Goal: Task Accomplishment & Management: Complete application form

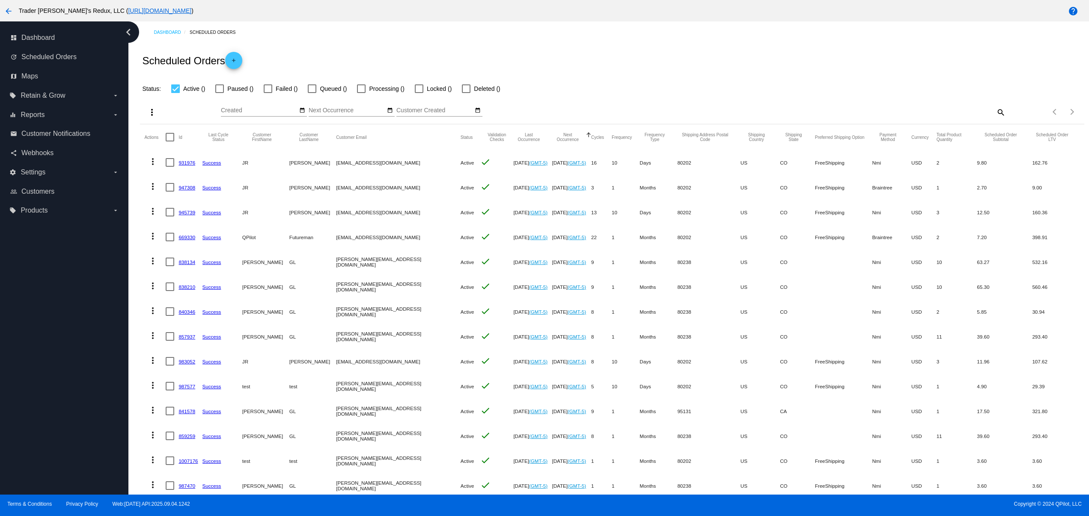
click at [513, 301] on mat-cell "[DATE] (GMT-5)" at bounding box center [532, 311] width 39 height 25
drag, startPoint x: 352, startPoint y: 233, endPoint x: 444, endPoint y: 232, distance: 92.1
click at [444, 232] on mat-row "more_vert 669330 Success QPilot Futureman [EMAIL_ADDRESS][DOMAIN_NAME] Active c…" at bounding box center [612, 236] width 936 height 25
drag, startPoint x: 389, startPoint y: 342, endPoint x: 341, endPoint y: 327, distance: 50.1
click at [387, 342] on mat-cell "[PERSON_NAME][EMAIL_ADDRESS][DOMAIN_NAME]" at bounding box center [398, 336] width 125 height 25
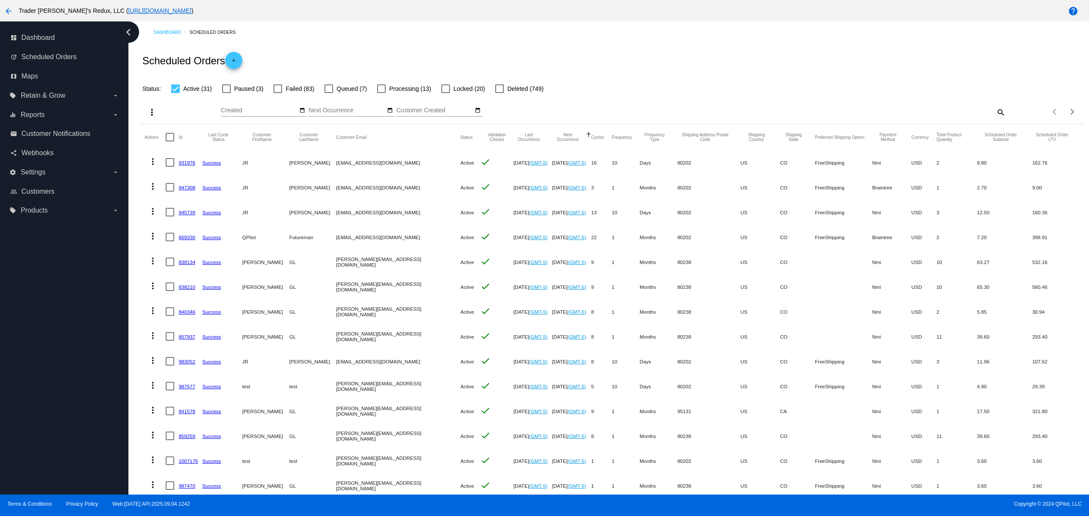
click at [353, 62] on div "Scheduled Orders add" at bounding box center [612, 60] width 944 height 34
click at [305, 111] on div "Sep Jan Feb Mar Apr Su Mo" at bounding box center [495, 112] width 549 height 24
click at [302, 111] on mat-icon "date_range" at bounding box center [302, 110] width 6 height 7
click at [297, 165] on td "11" at bounding box center [296, 163] width 15 height 13
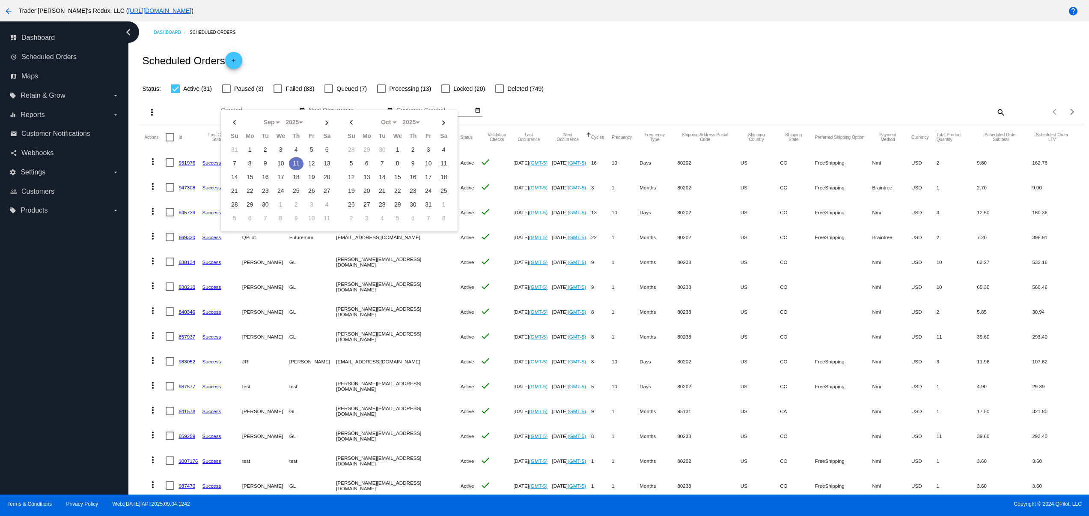
type input "[DATE] - [DATE]"
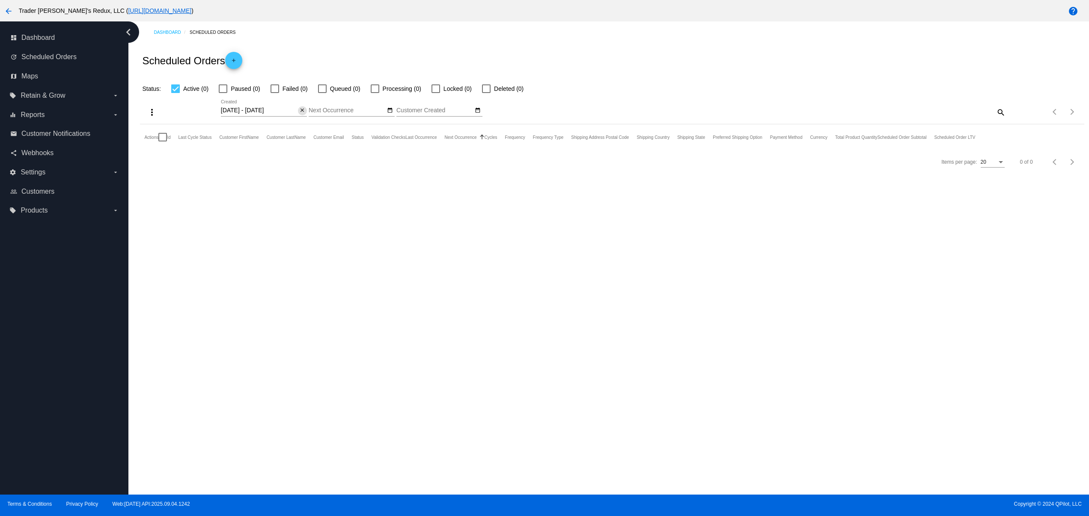
click at [305, 112] on button "close" at bounding box center [302, 110] width 9 height 9
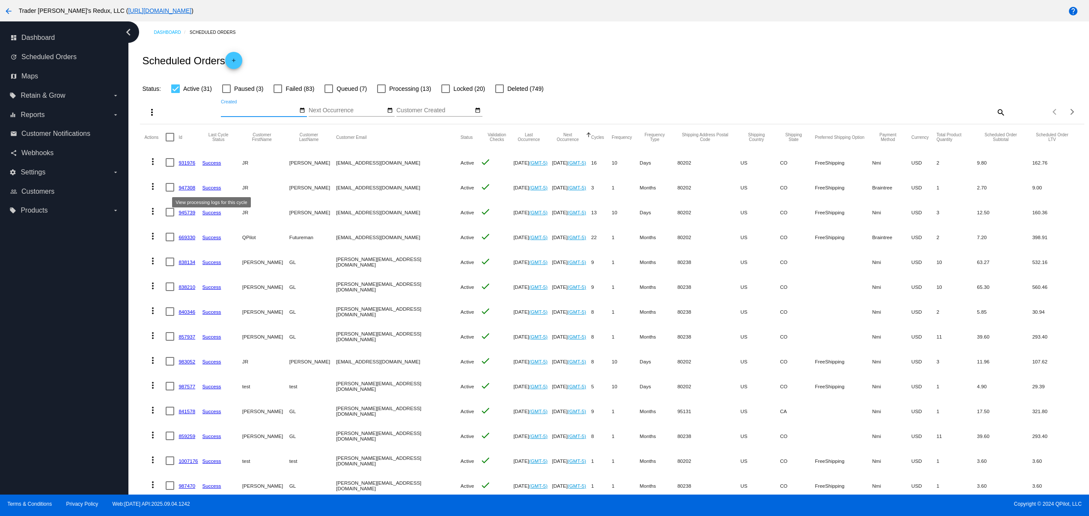
drag, startPoint x: 234, startPoint y: 163, endPoint x: 331, endPoint y: 160, distance: 97.7
click at [324, 160] on mat-row "more_vert 931976 Success JR Ewing [EMAIL_ADDRESS][DOMAIN_NAME] Active check [DA…" at bounding box center [612, 162] width 936 height 25
click at [403, 251] on mat-cell "[PERSON_NAME][EMAIL_ADDRESS][DOMAIN_NAME]" at bounding box center [398, 261] width 125 height 25
drag, startPoint x: 350, startPoint y: 154, endPoint x: 429, endPoint y: 151, distance: 78.4
click at [429, 151] on mat-row "more_vert 931976 Success JR Ewing [EMAIL_ADDRESS][DOMAIN_NAME] Active check [DA…" at bounding box center [612, 162] width 936 height 25
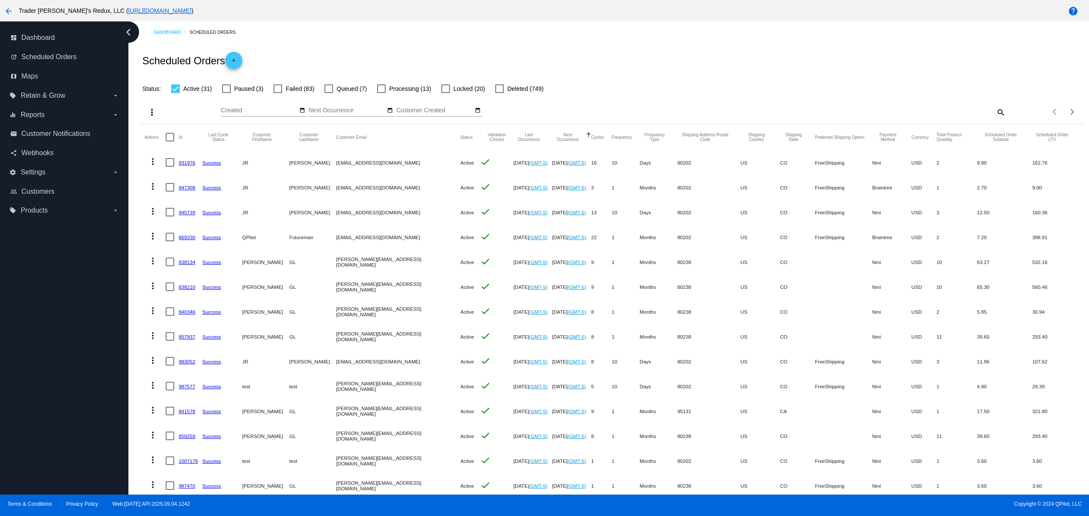
drag, startPoint x: 331, startPoint y: 252, endPoint x: 314, endPoint y: 256, distance: 17.0
click at [314, 256] on mat-table "Actions Id Last Cycle Status Customer FirstName Customer LastName Customer Emai…" at bounding box center [612, 385] width 944 height 522
click at [345, 362] on mat-cell "[EMAIL_ADDRESS][DOMAIN_NAME]" at bounding box center [398, 361] width 125 height 25
drag, startPoint x: 374, startPoint y: 218, endPoint x: 402, endPoint y: 218, distance: 27.4
click at [402, 218] on mat-row "more_vert 945739 Success JR Ewing [EMAIL_ADDRESS][DOMAIN_NAME] Active check [DA…" at bounding box center [612, 212] width 936 height 25
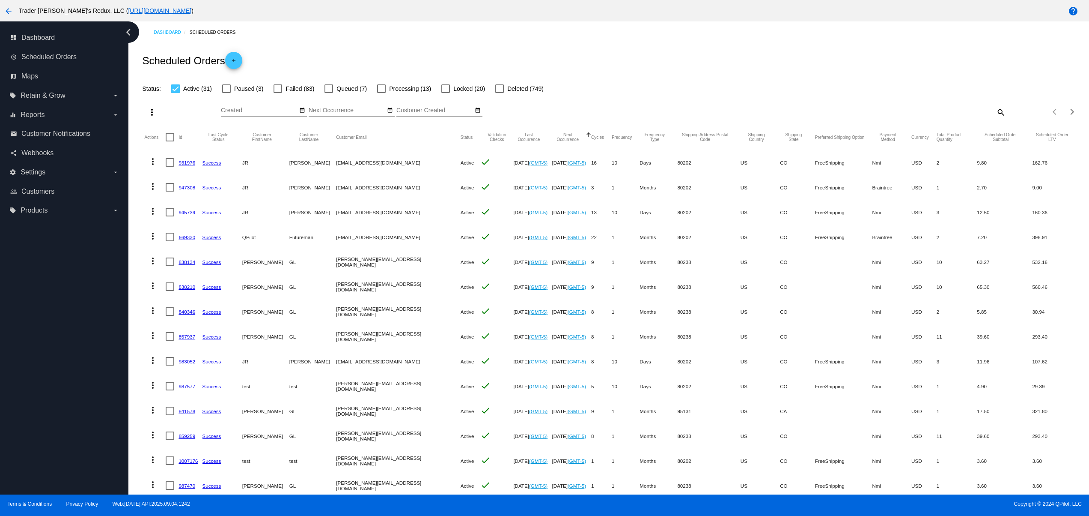
click at [360, 244] on mat-cell "[EMAIL_ADDRESS][DOMAIN_NAME]" at bounding box center [398, 236] width 125 height 25
click at [369, 240] on mat-cell "[EMAIL_ADDRESS][DOMAIN_NAME]" at bounding box center [398, 236] width 125 height 25
click at [237, 59] on mat-icon "add" at bounding box center [234, 62] width 10 height 10
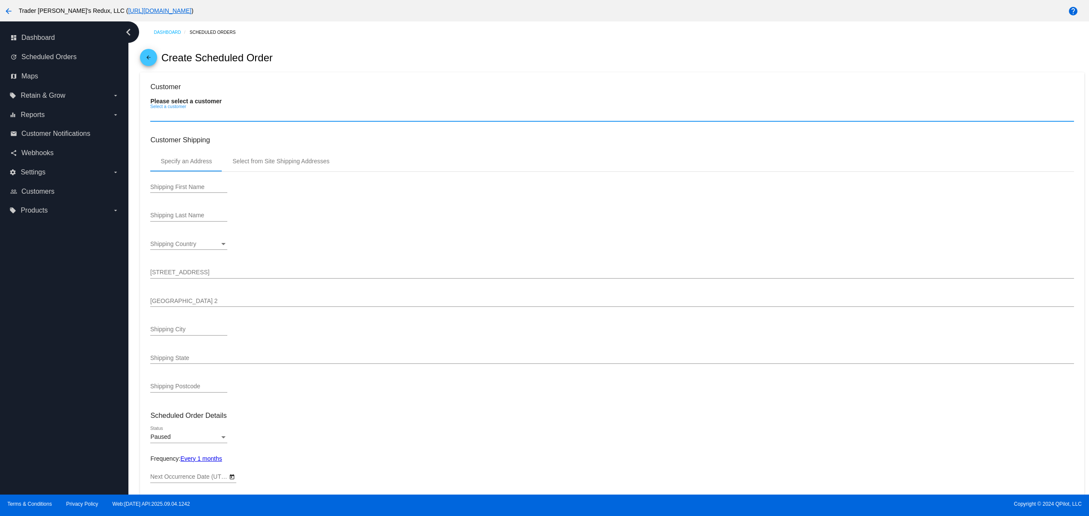
click at [181, 115] on input "Select a customer" at bounding box center [612, 115] width 924 height 7
type input "[DATE]"
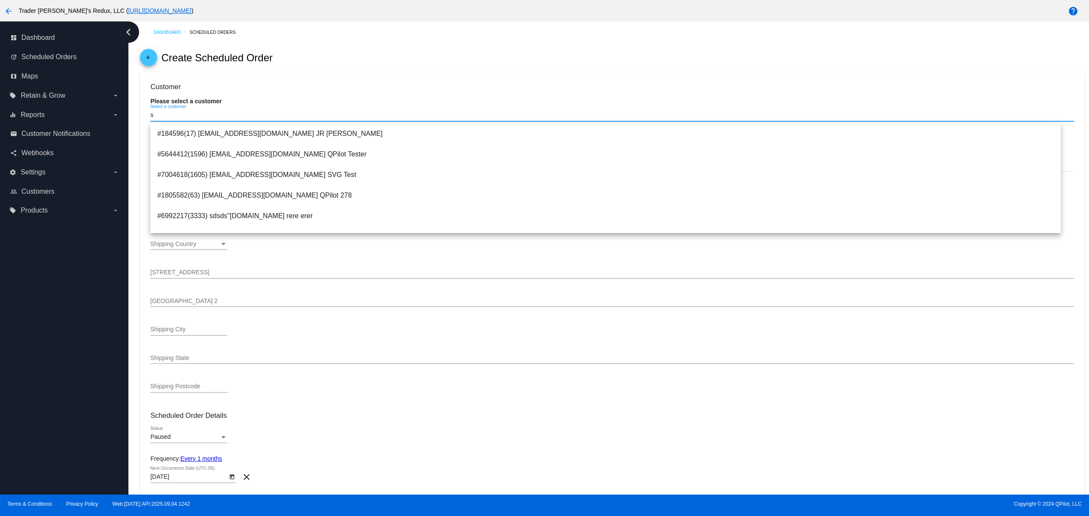
type input "s"
click at [183, 276] on input "[STREET_ADDRESS]" at bounding box center [612, 272] width 924 height 7
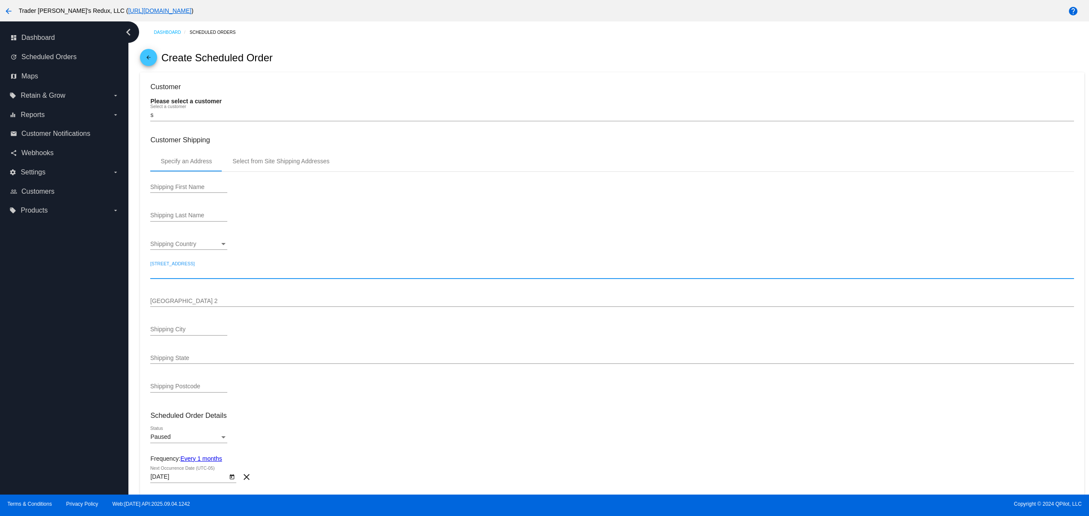
click at [63, 294] on div "dashboard Dashboard update Scheduled Orders map Maps local_offer Retain & Grow …" at bounding box center [64, 257] width 128 height 473
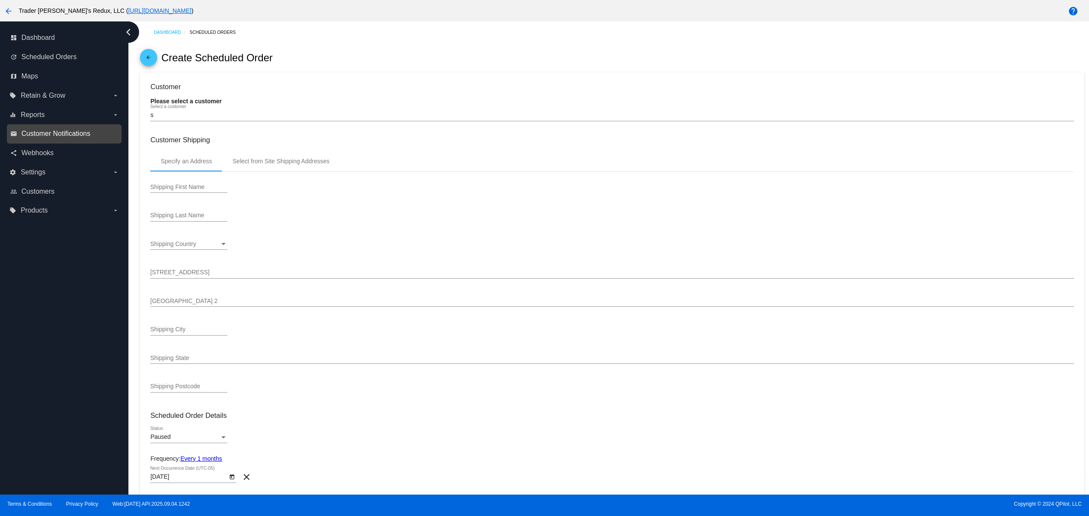
click at [90, 135] on span "Customer Notifications" at bounding box center [55, 134] width 69 height 8
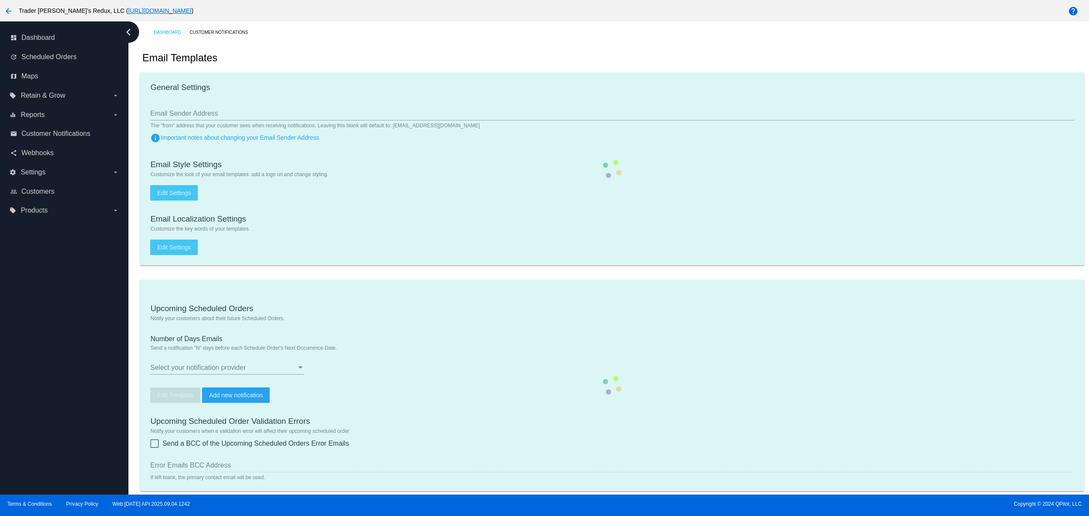
checkbox input "true"
type input "1"
checkbox input "true"
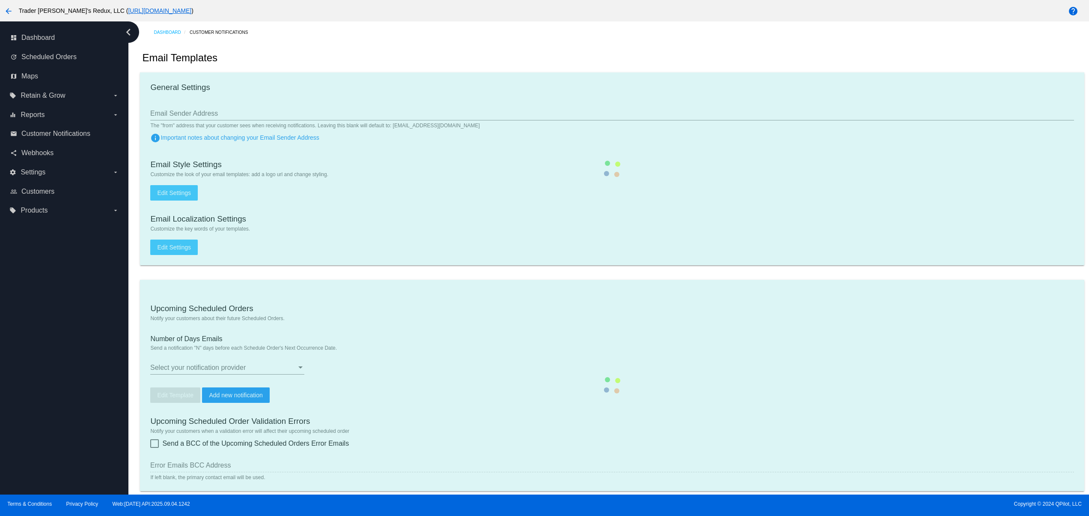
checkbox input "true"
type input "[EMAIL_ADDRESS][DOMAIN_NAME]"
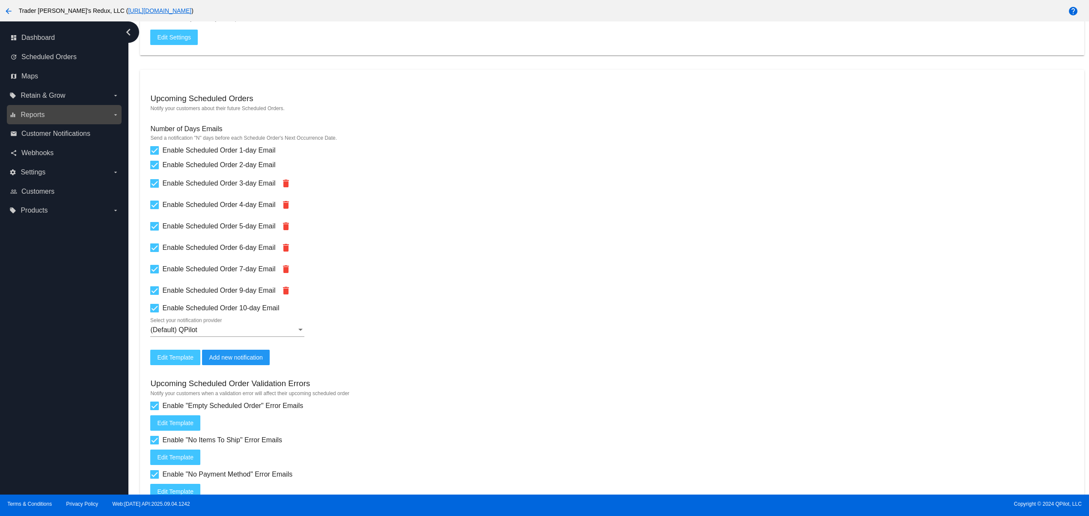
scroll to position [171, 0]
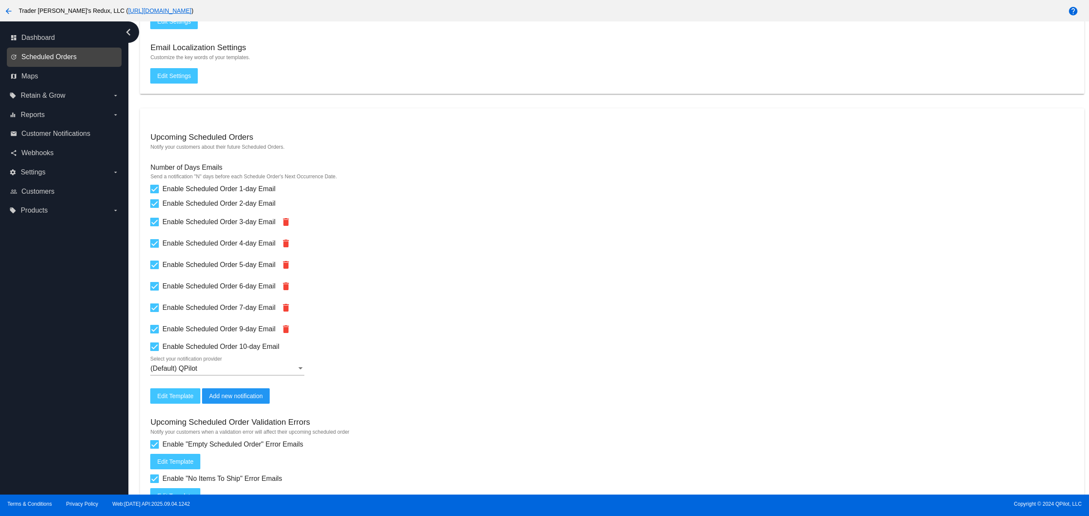
click at [56, 57] on span "Scheduled Orders" at bounding box center [48, 57] width 55 height 8
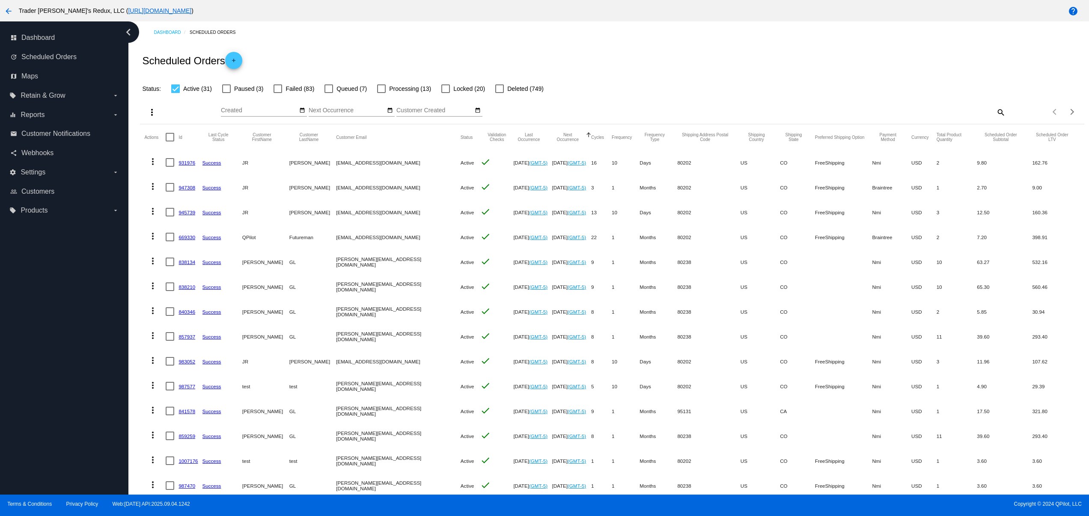
click at [246, 57] on div "Scheduled Orders add" at bounding box center [612, 60] width 944 height 34
click at [232, 59] on mat-icon "add" at bounding box center [234, 62] width 10 height 10
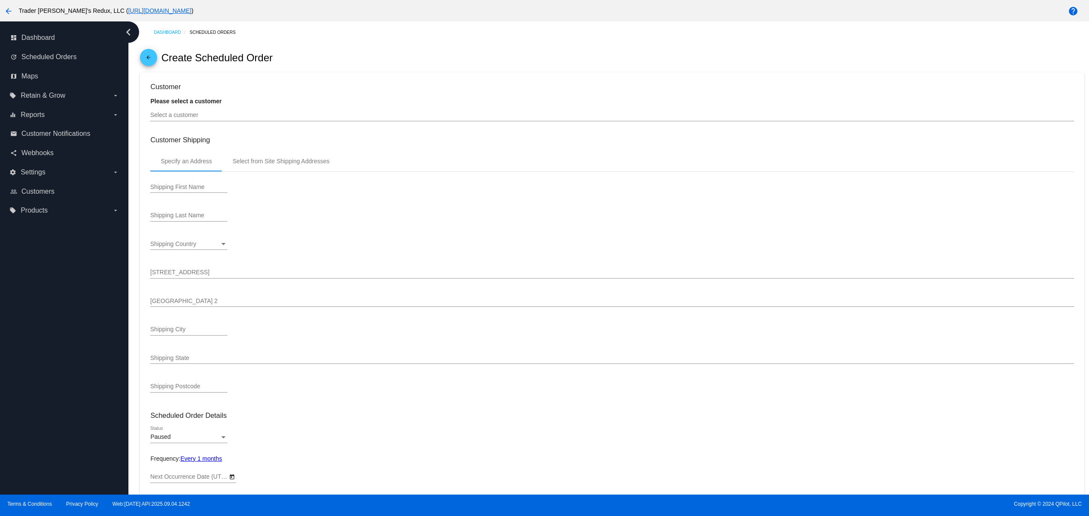
type input "[DATE]"
click at [185, 121] on div "Select a customer" at bounding box center [612, 112] width 924 height 17
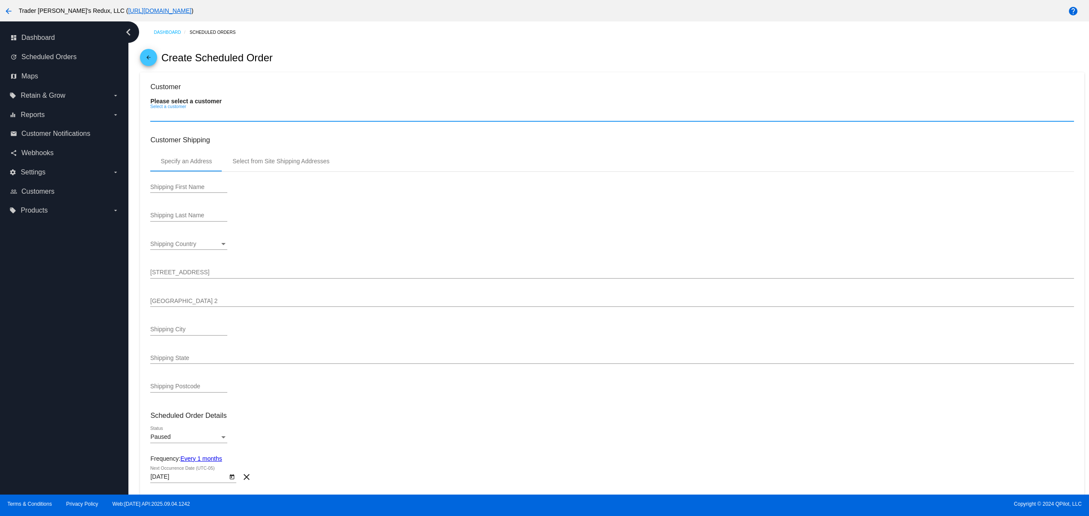
click at [184, 119] on input "Select a customer" at bounding box center [612, 115] width 924 height 7
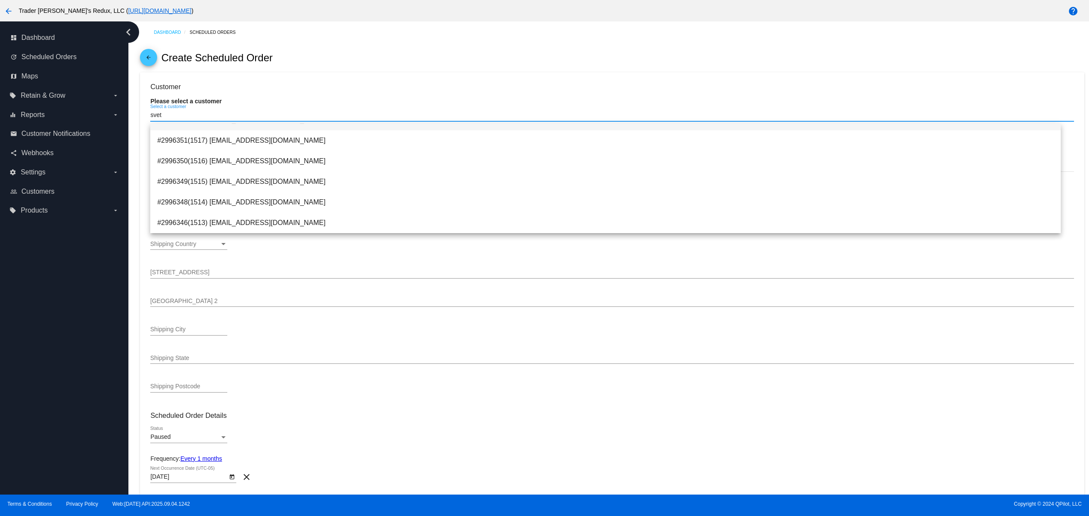
scroll to position [55, 0]
type input "svet"
click at [325, 166] on span "#5788456(1598) [PERSON_NAME][EMAIL_ADDRESS][DOMAIN_NAME] [PERSON_NAME] [PERSON_…" at bounding box center [605, 161] width 897 height 21
type input "[PERSON_NAME]"
type input "GL"
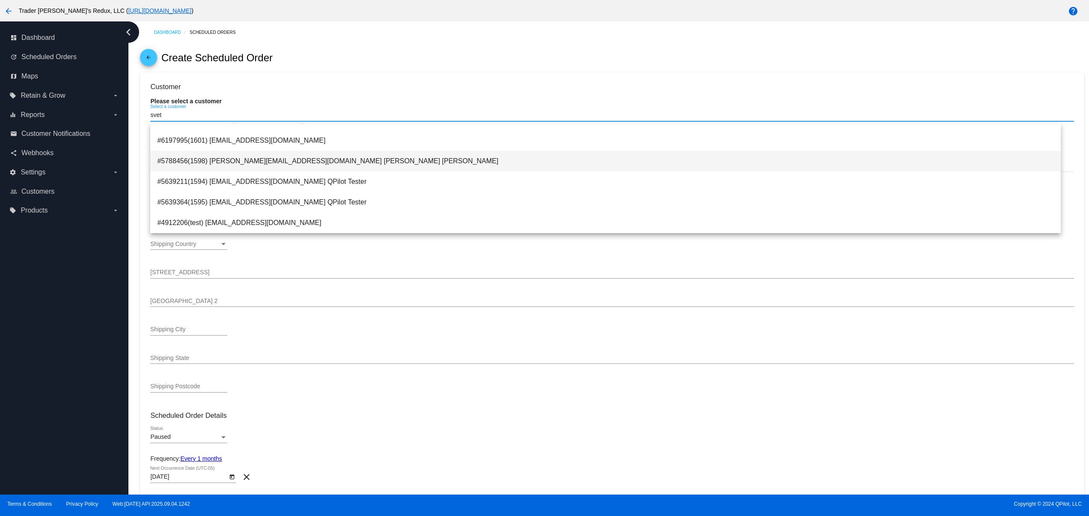
type input "Sfr"
type input "[GEOGRAPHIC_DATA]"
type input "80238"
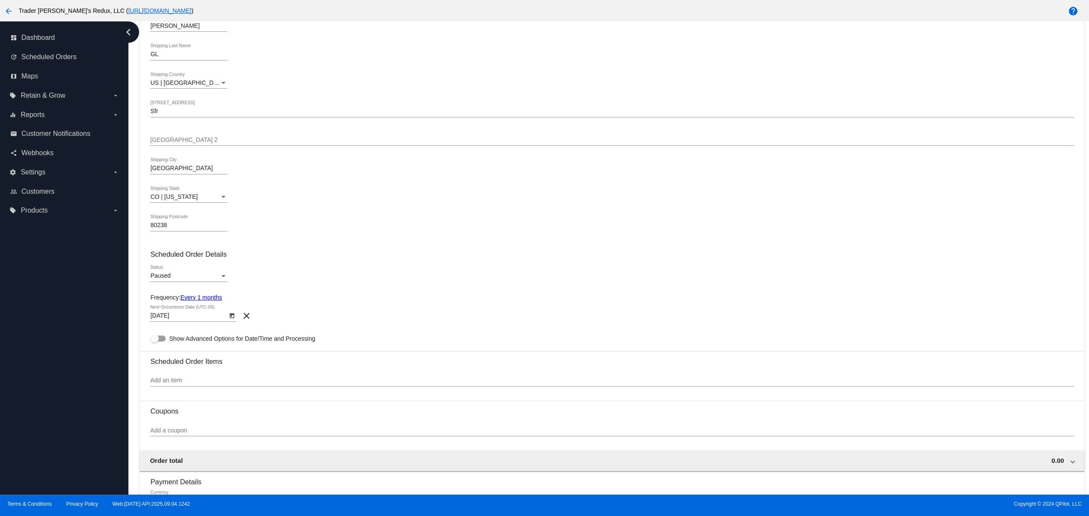
scroll to position [171, 0]
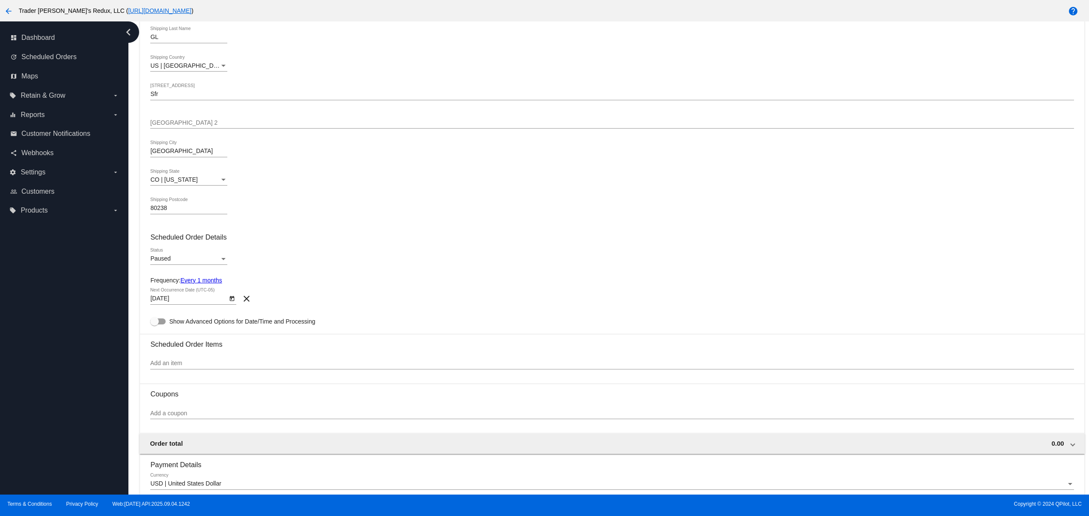
click at [170, 259] on span "Paused" at bounding box center [160, 258] width 20 height 7
click at [165, 250] on span "Active" at bounding box center [188, 244] width 77 height 18
click at [85, 360] on div "dashboard Dashboard update Scheduled Orders map Maps local_offer Retain & Grow …" at bounding box center [64, 257] width 128 height 473
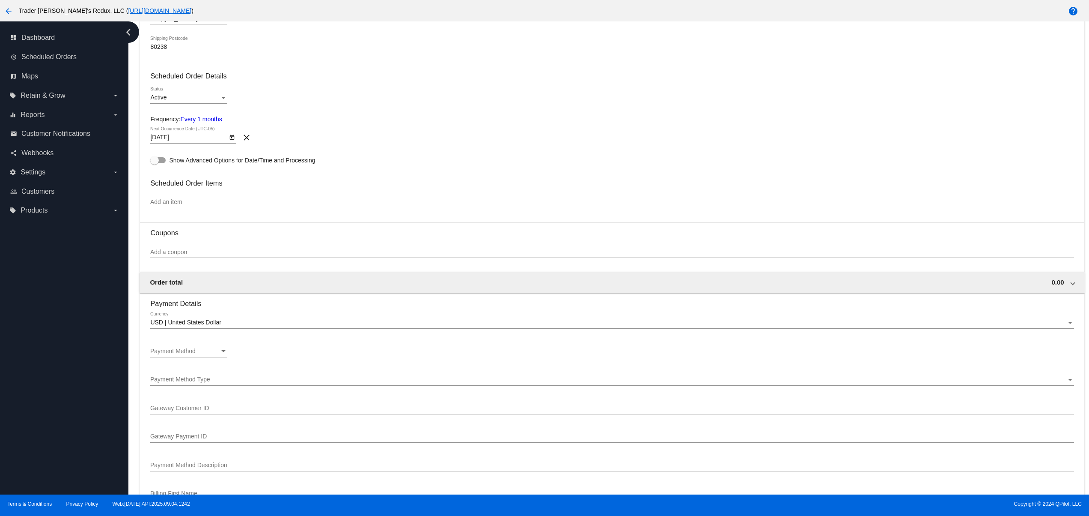
scroll to position [343, 0]
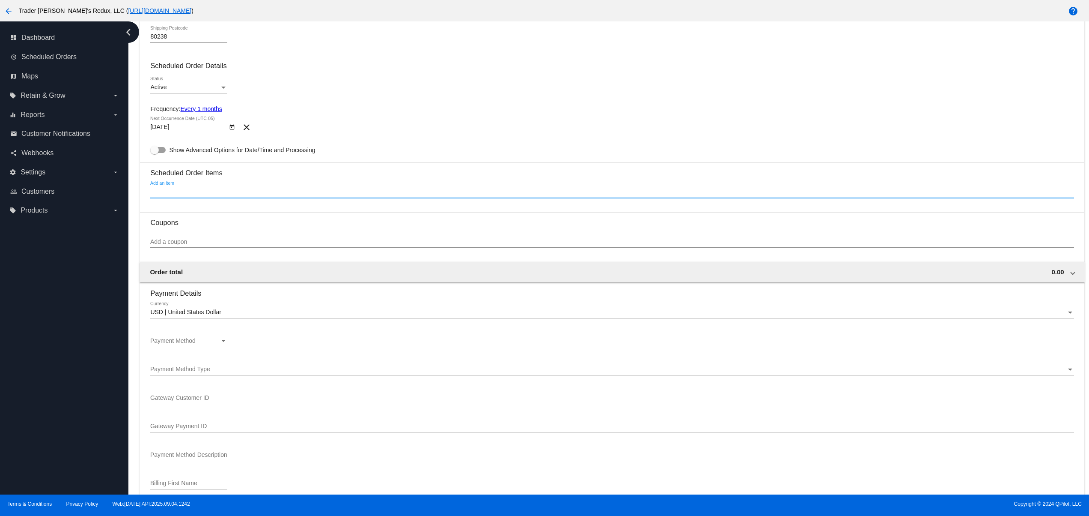
click at [170, 192] on input "Add an item" at bounding box center [612, 191] width 924 height 7
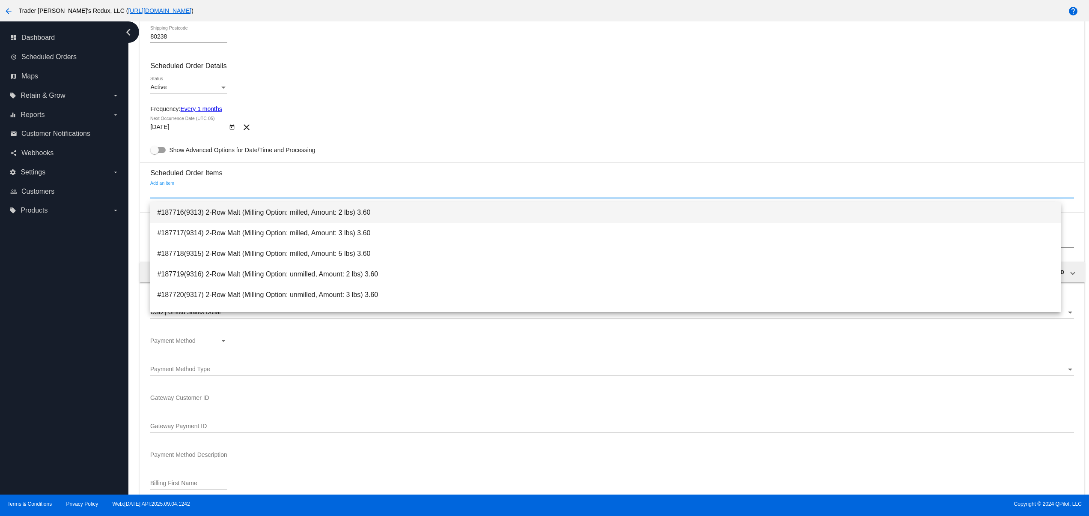
click at [186, 216] on span "#187716(9313) 2-Row Malt (Milling Option: milled, Amount: 2 lbs) 3.60" at bounding box center [605, 212] width 897 height 21
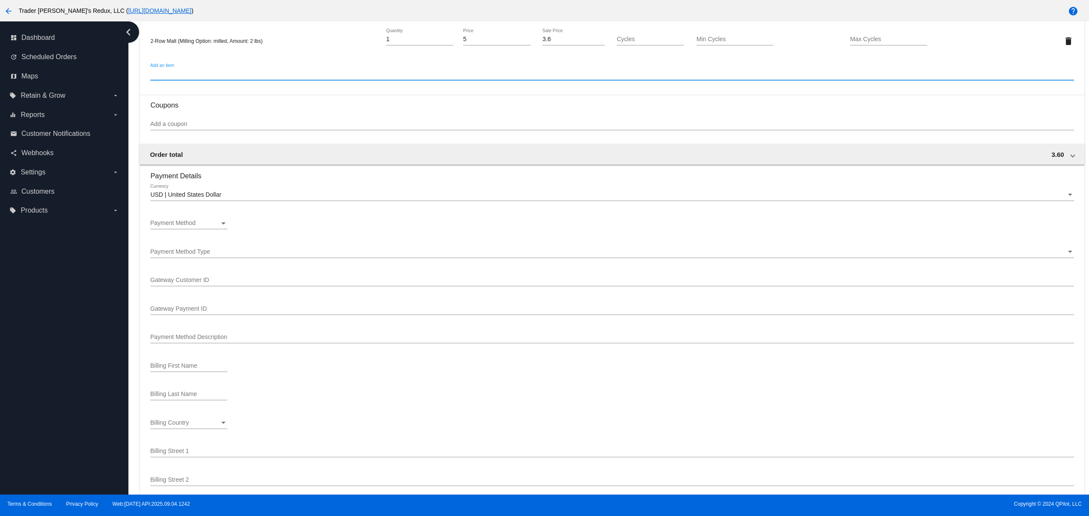
scroll to position [514, 0]
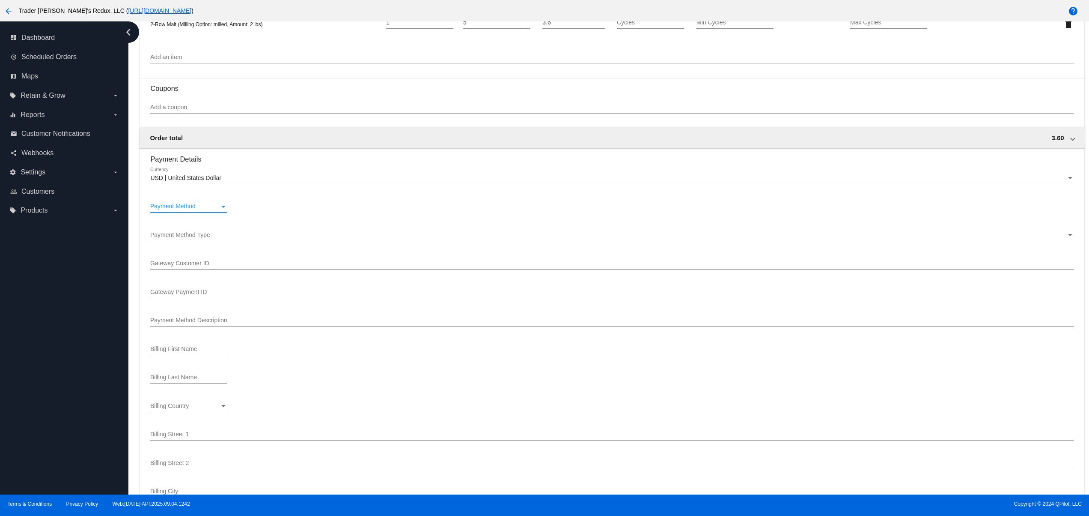
click at [204, 210] on div "Payment Method" at bounding box center [184, 206] width 69 height 7
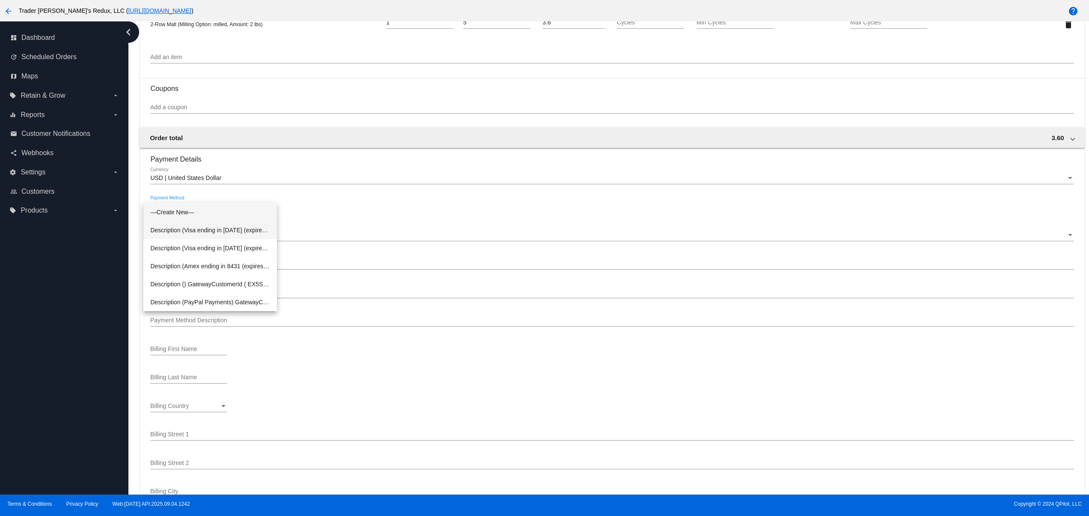
click at [236, 232] on span "Description (Visa ending in [DATE] (expires [CREDIT_CARD_DATA])) GatewayCustome…" at bounding box center [210, 230] width 120 height 18
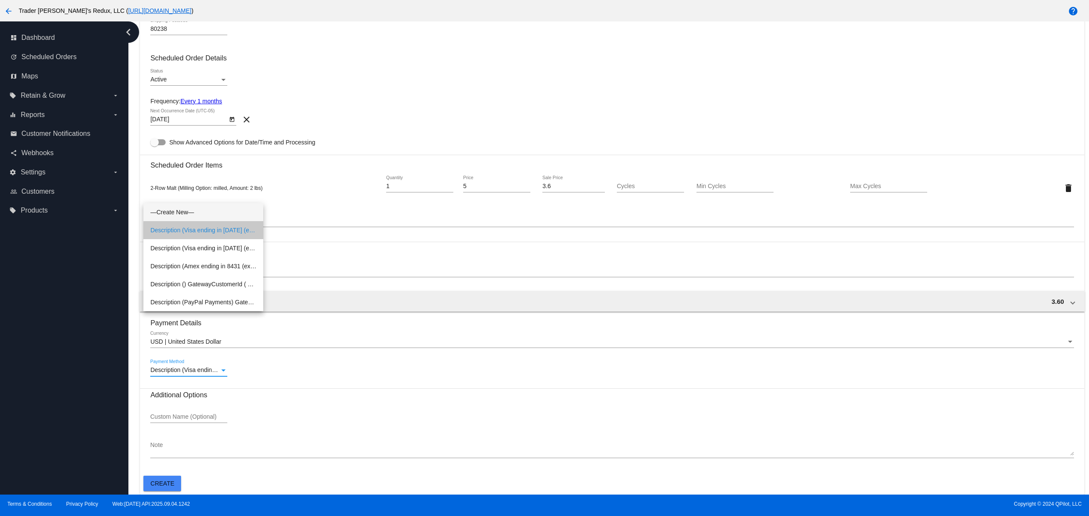
scroll to position [355, 0]
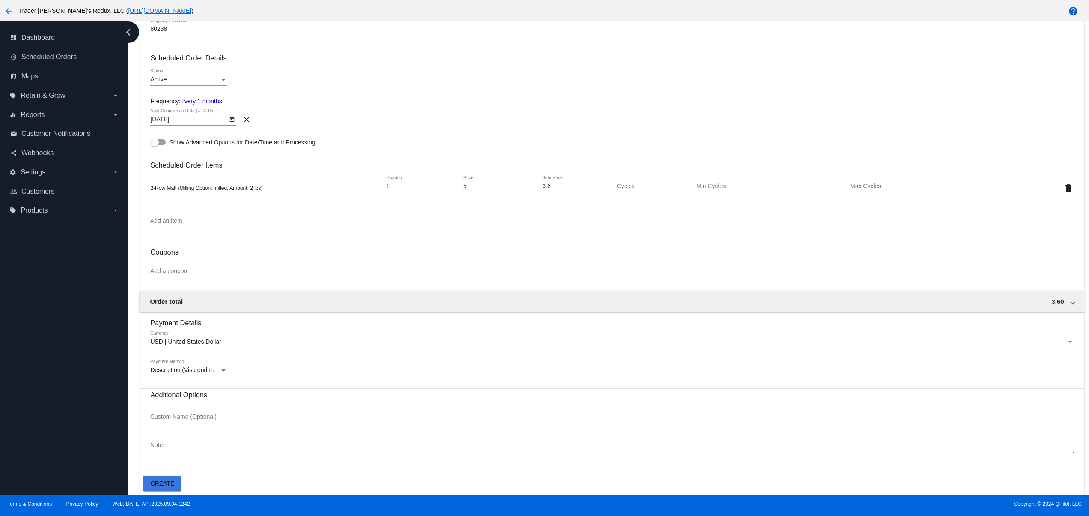
click at [160, 482] on span "Create" at bounding box center [163, 483] width 24 height 7
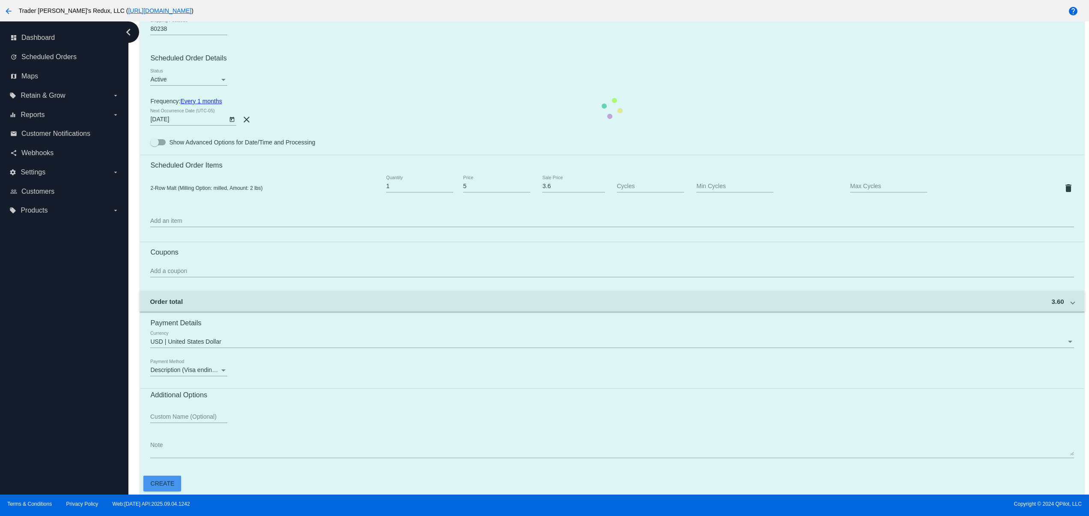
scroll to position [0, 0]
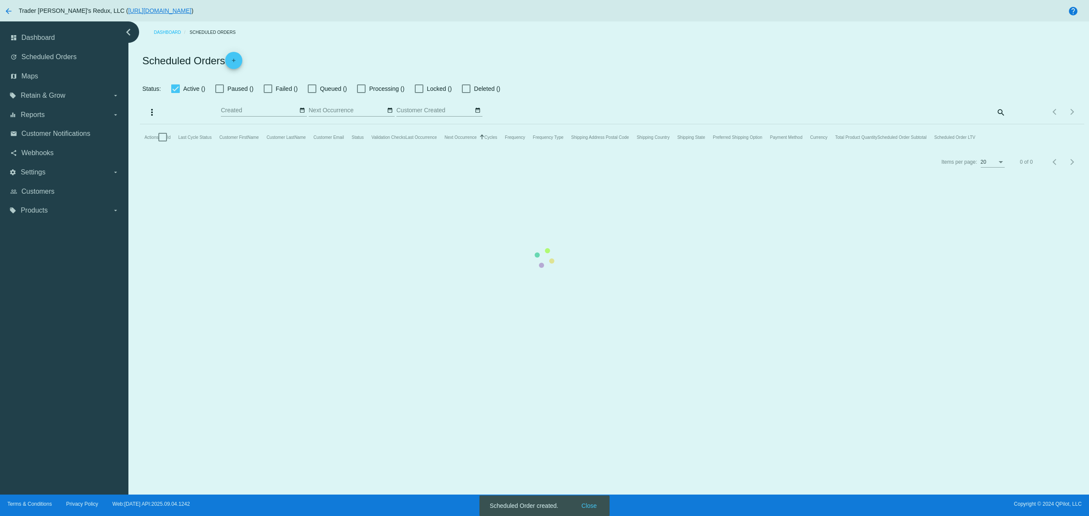
click at [588, 150] on mat-table "Actions Id Last Cycle Status Customer FirstName Customer LastName Customer Emai…" at bounding box center [612, 137] width 944 height 26
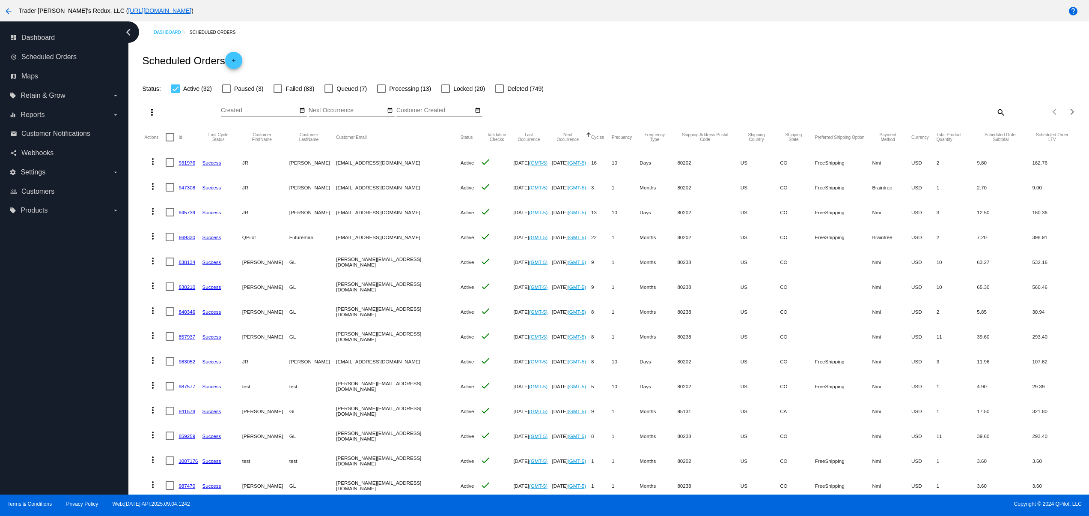
click at [586, 501] on div "Scheduled Order created. Close" at bounding box center [545, 505] width 130 height 21
click at [301, 115] on button "date_range" at bounding box center [302, 110] width 9 height 9
click at [300, 168] on td "11" at bounding box center [296, 163] width 15 height 13
type input "[DATE] - [DATE]"
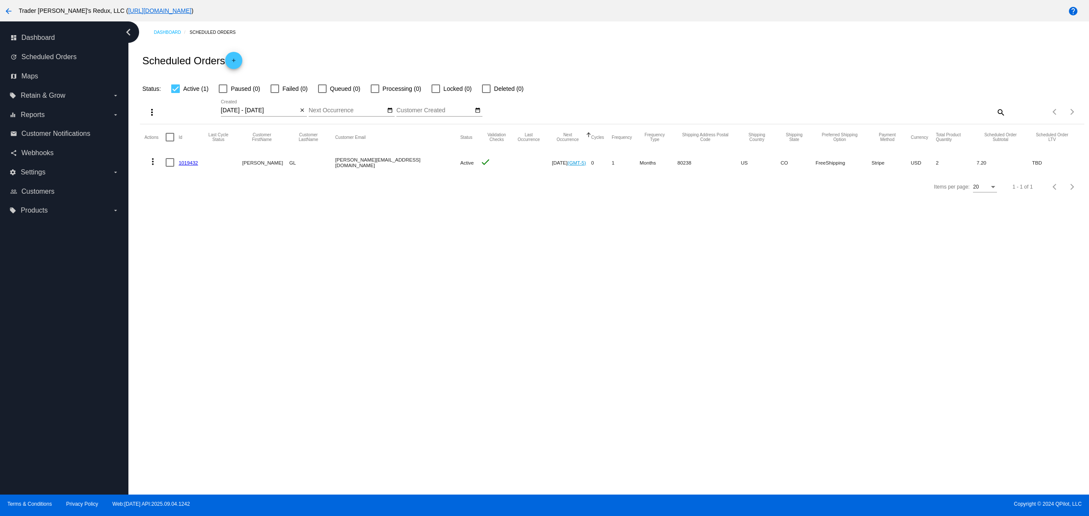
drag, startPoint x: 367, startPoint y: 170, endPoint x: 556, endPoint y: 184, distance: 188.9
click at [554, 170] on mat-row "more_vert 1019432 [PERSON_NAME] GL [PERSON_NAME][EMAIL_ADDRESS][DOMAIN_NAME] Ac…" at bounding box center [612, 162] width 936 height 25
drag, startPoint x: 504, startPoint y: 290, endPoint x: 497, endPoint y: 290, distance: 6.9
click at [497, 290] on div "Dashboard Scheduled Orders Scheduled Orders add Status: Active (1) Paused (0) F…" at bounding box center [608, 257] width 961 height 473
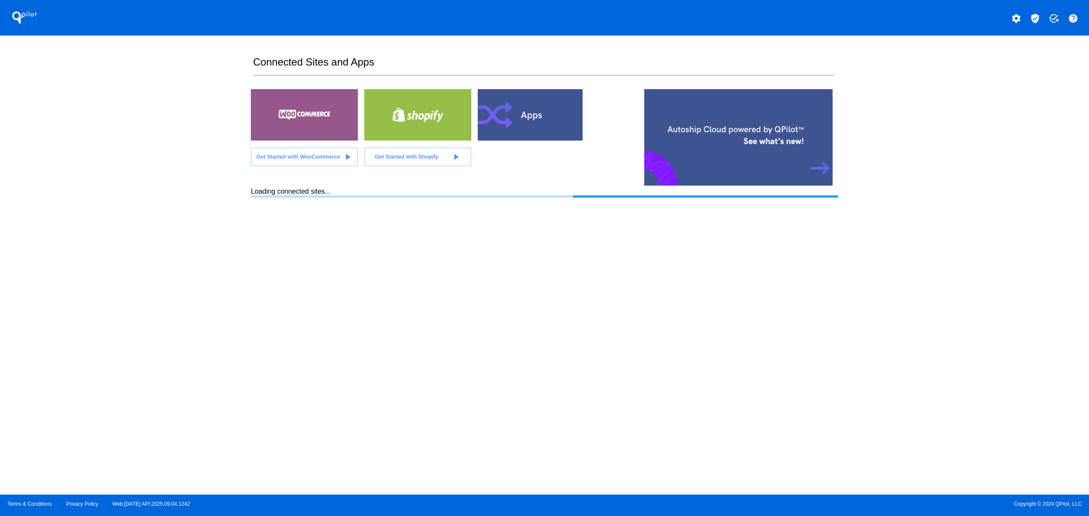
click at [211, 253] on div "QPilot settings verified_user add_task help Connected Sites and Apps Get Starte…" at bounding box center [544, 247] width 1089 height 494
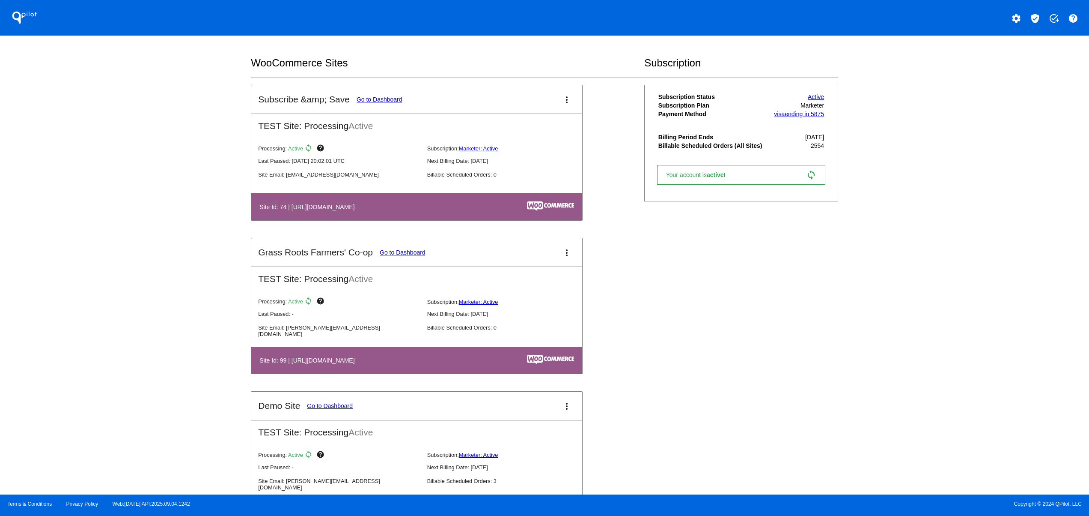
scroll to position [856, 0]
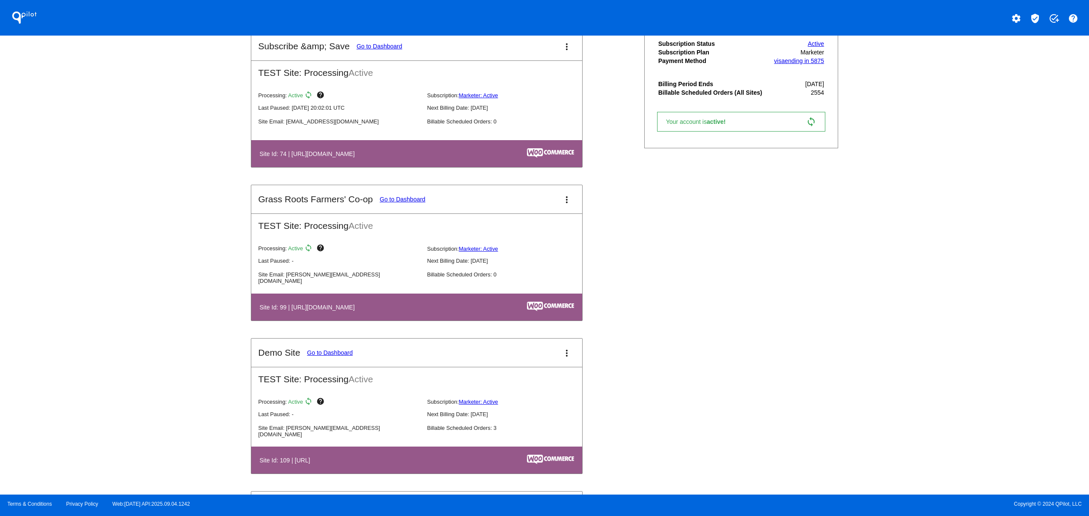
drag, startPoint x: 608, startPoint y: 312, endPoint x: 396, endPoint y: 305, distance: 212.5
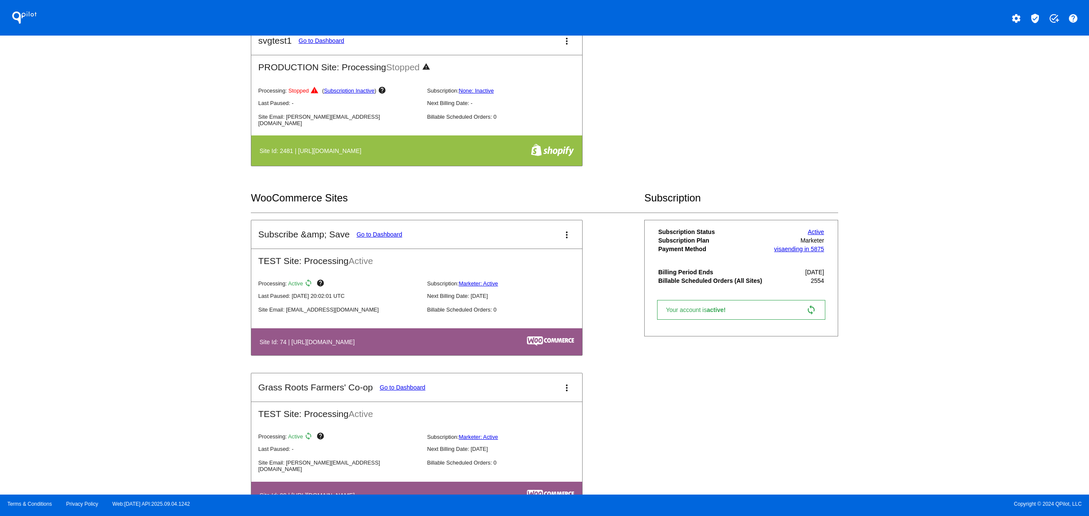
scroll to position [685, 0]
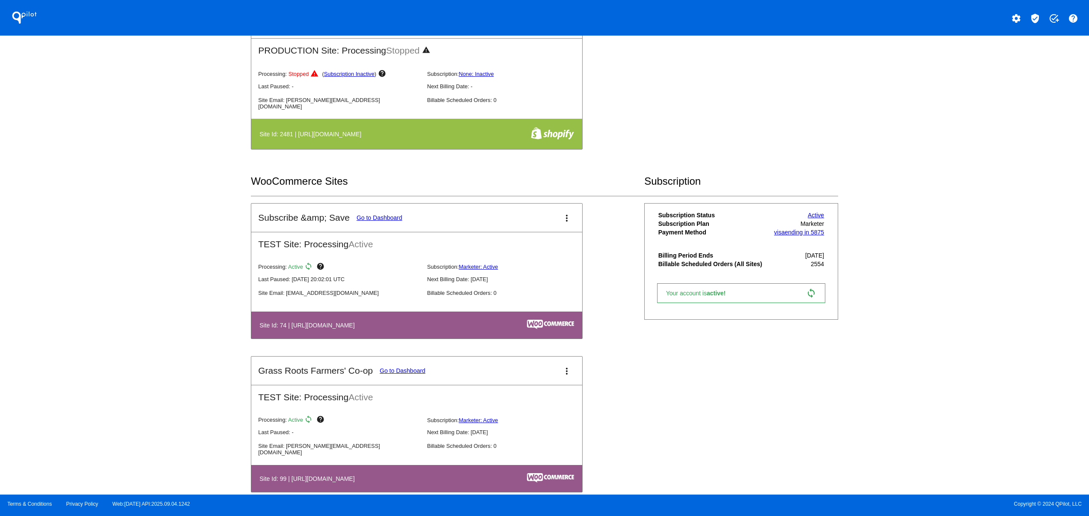
drag, startPoint x: 341, startPoint y: 318, endPoint x: 535, endPoint y: 339, distance: 195.1
click at [453, 324] on table "Site Id: 74 | https://subscribesave.wpengine.com" at bounding box center [416, 324] width 331 height 27
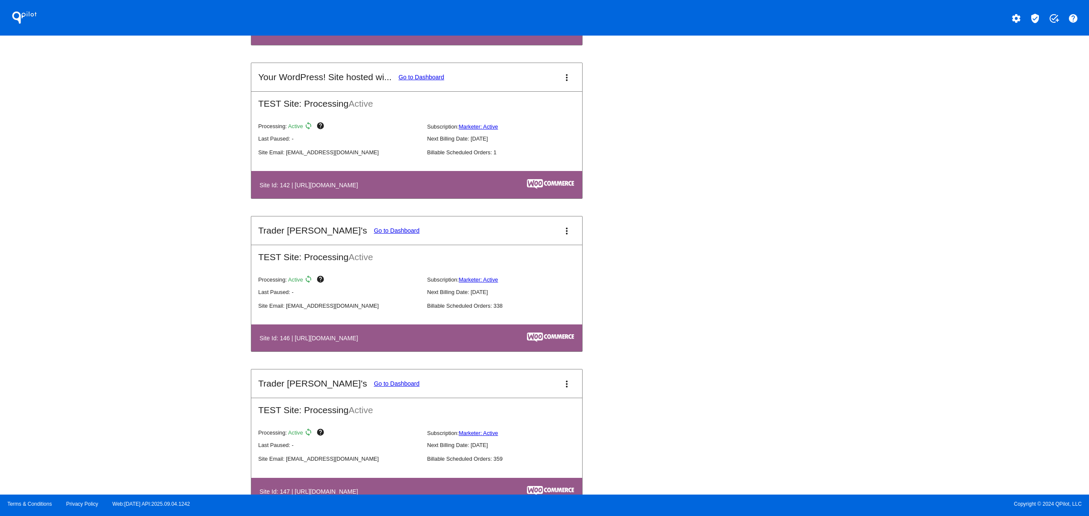
scroll to position [1541, 0]
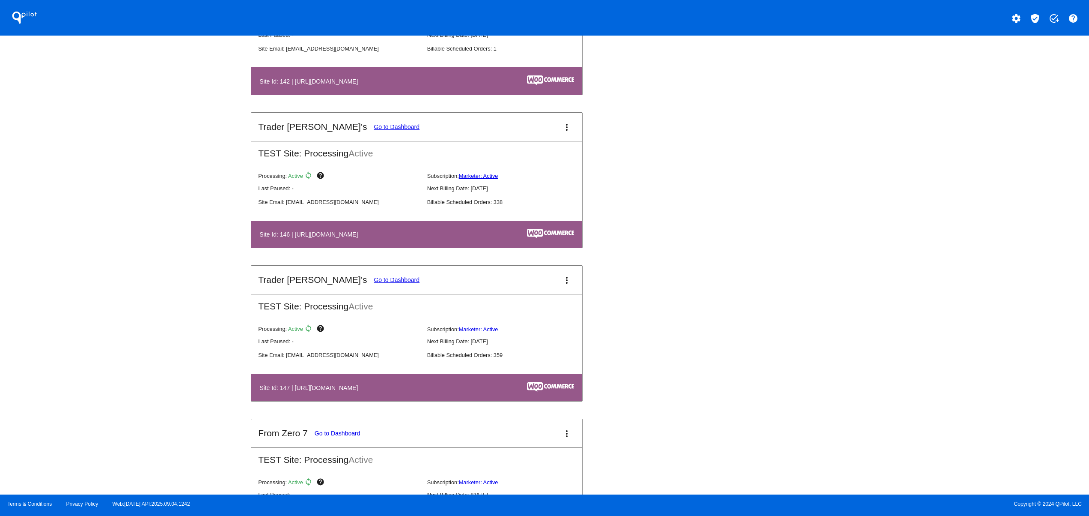
drag, startPoint x: 319, startPoint y: 396, endPoint x: 376, endPoint y: 396, distance: 56.9
click at [362, 391] on h4 "Site Id: 147 | https://tjclone2.wpengine.com" at bounding box center [310, 387] width 103 height 7
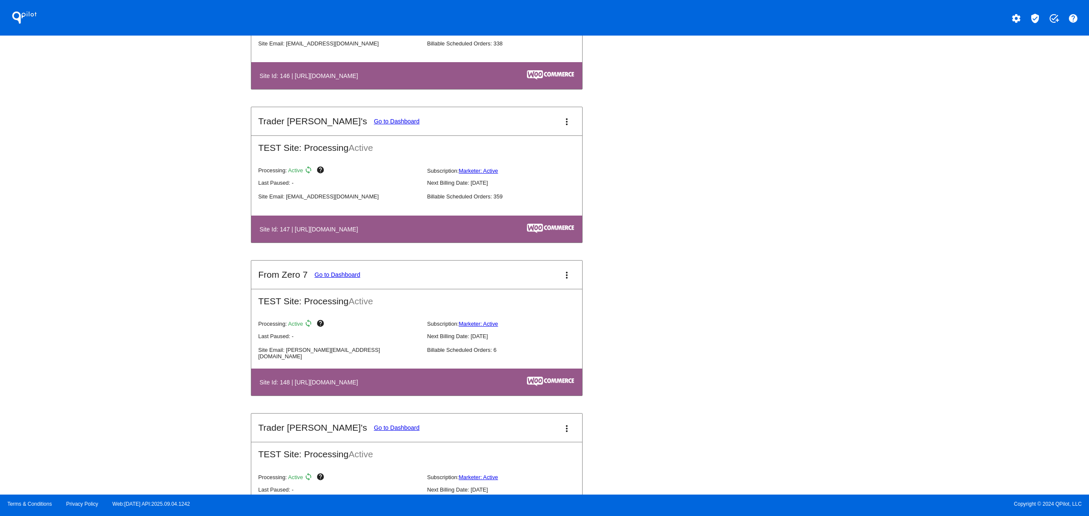
scroll to position [1713, 0]
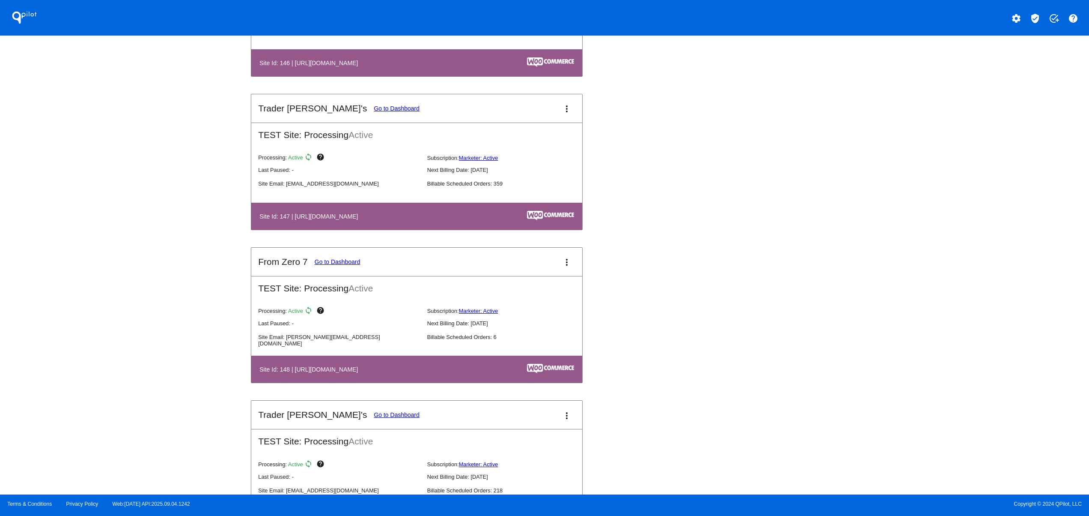
drag, startPoint x: 298, startPoint y: 376, endPoint x: 408, endPoint y: 377, distance: 110.0
click at [408, 377] on table "Site Id: 148 | https://fromzero7.wpengine.com" at bounding box center [416, 368] width 331 height 27
click at [429, 375] on th "Site Id: 148 | https://fromzero7.wpengine.com" at bounding box center [366, 369] width 215 height 12
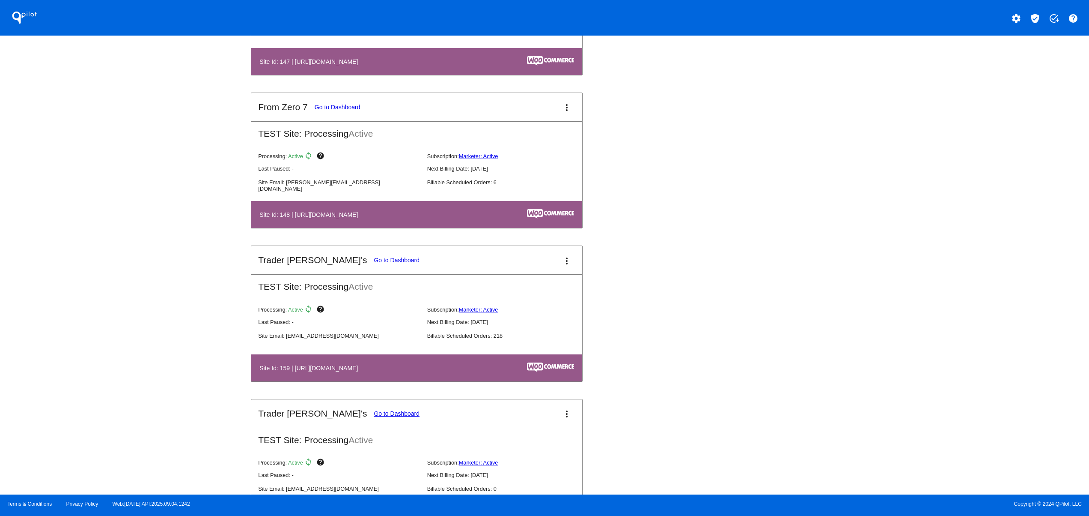
scroll to position [1884, 0]
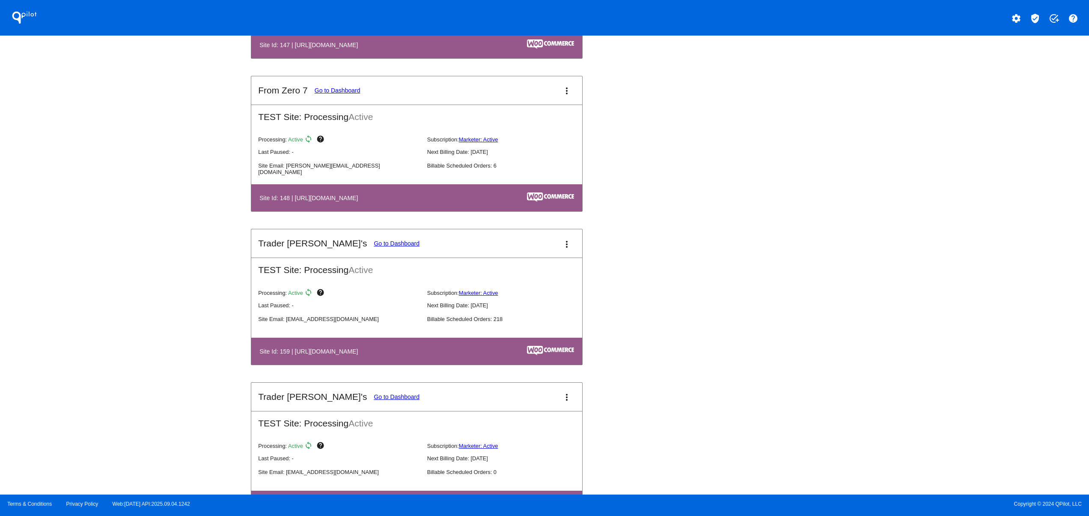
drag, startPoint x: 284, startPoint y: 359, endPoint x: 415, endPoint y: 359, distance: 130.6
click at [406, 357] on th "Site Id: 159 | https://traderupgrades.wpengine.com" at bounding box center [366, 351] width 215 height 12
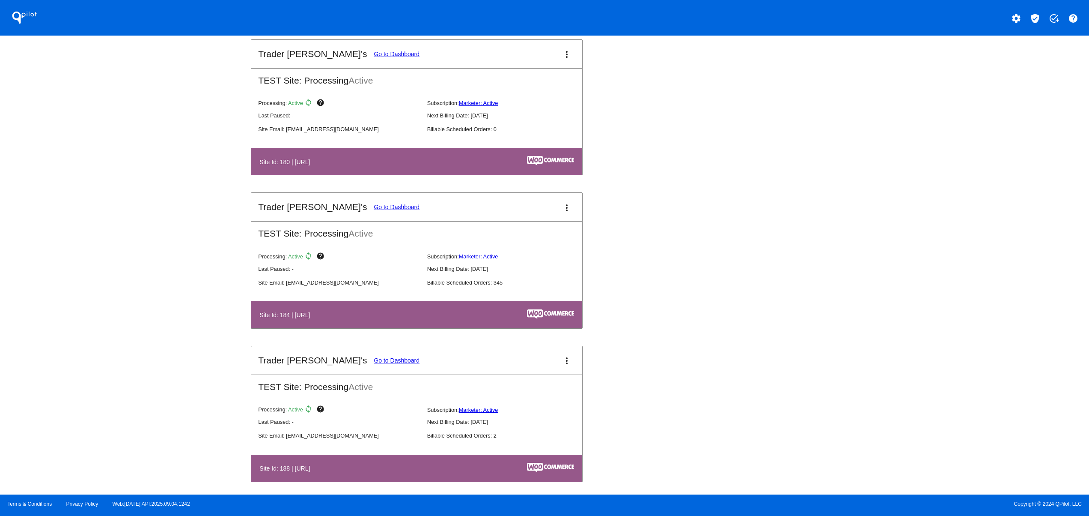
drag, startPoint x: 290, startPoint y: 330, endPoint x: 426, endPoint y: 326, distance: 135.8
click at [426, 320] on th "Site Id: 184 | http://localhost/staging-tjclone2" at bounding box center [343, 315] width 169 height 12
click at [428, 320] on th "Site Id: 184 | http://localhost/staging-tjclone2" at bounding box center [343, 315] width 169 height 12
drag, startPoint x: 427, startPoint y: 329, endPoint x: 283, endPoint y: 327, distance: 144.3
click at [283, 320] on th "Site Id: 184 | http://localhost/staging-tjclone2" at bounding box center [343, 315] width 169 height 12
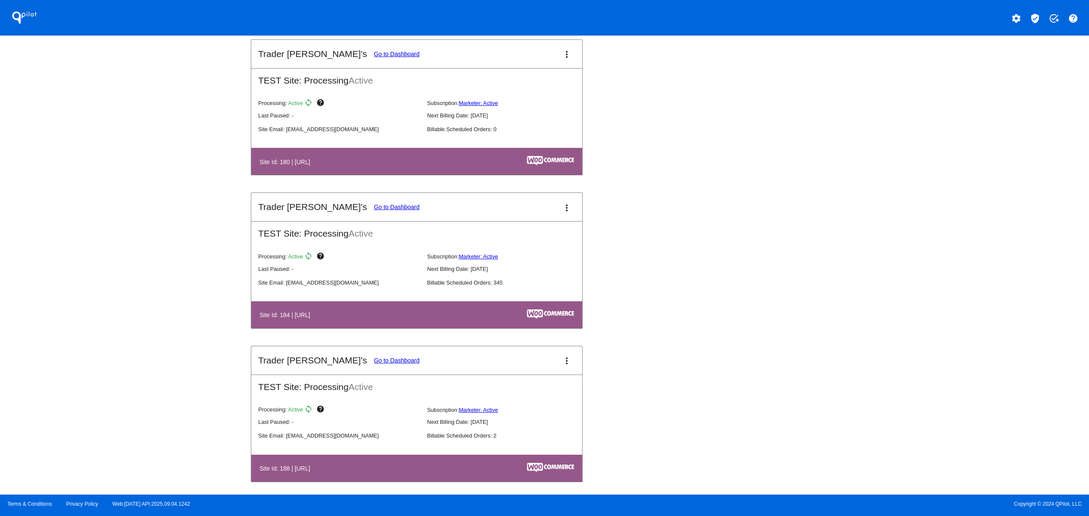
click at [310, 318] on h4 "Site Id: 184 | http://localhost/staging-tjclone2" at bounding box center [286, 314] width 55 height 7
click at [314, 318] on h4 "Site Id: 184 | http://localhost/staging-tjclone2" at bounding box center [286, 314] width 55 height 7
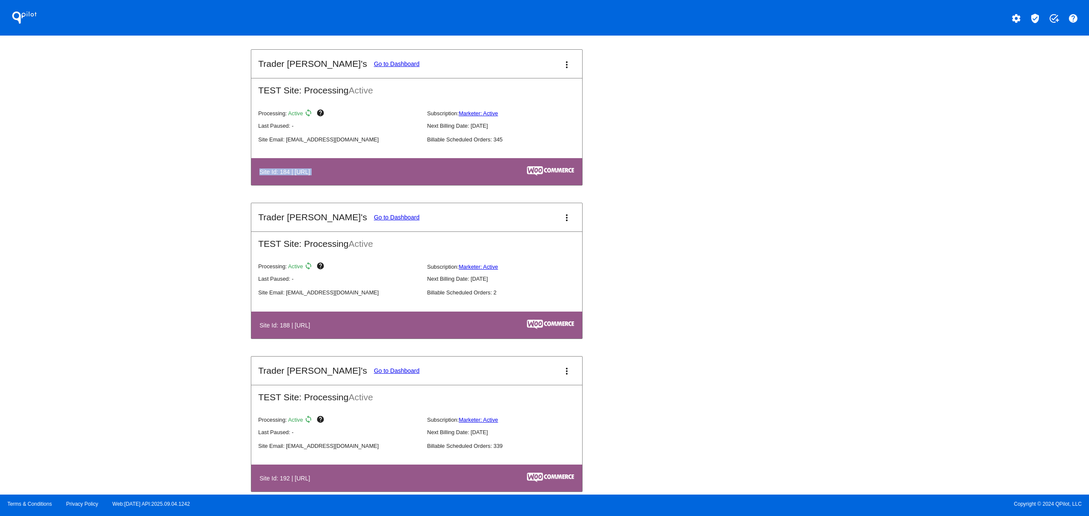
scroll to position [2569, 0]
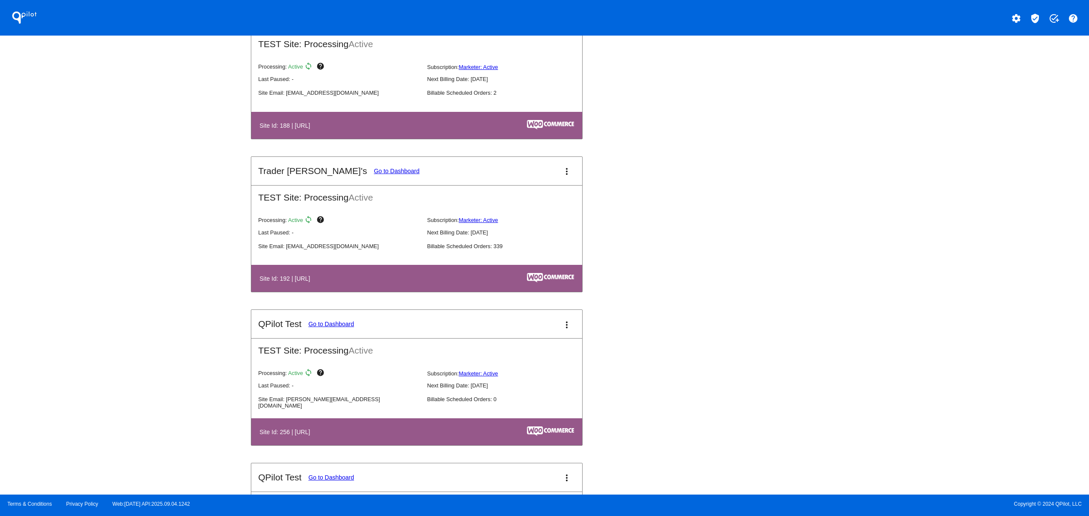
drag, startPoint x: 287, startPoint y: 289, endPoint x: 298, endPoint y: 325, distance: 37.8
click at [407, 284] on table "Site Id: 192 | http://localhost/tjclone2" at bounding box center [416, 278] width 331 height 27
click at [314, 282] on h4 "Site Id: 192 | http://localhost/tjclone2" at bounding box center [286, 278] width 55 height 7
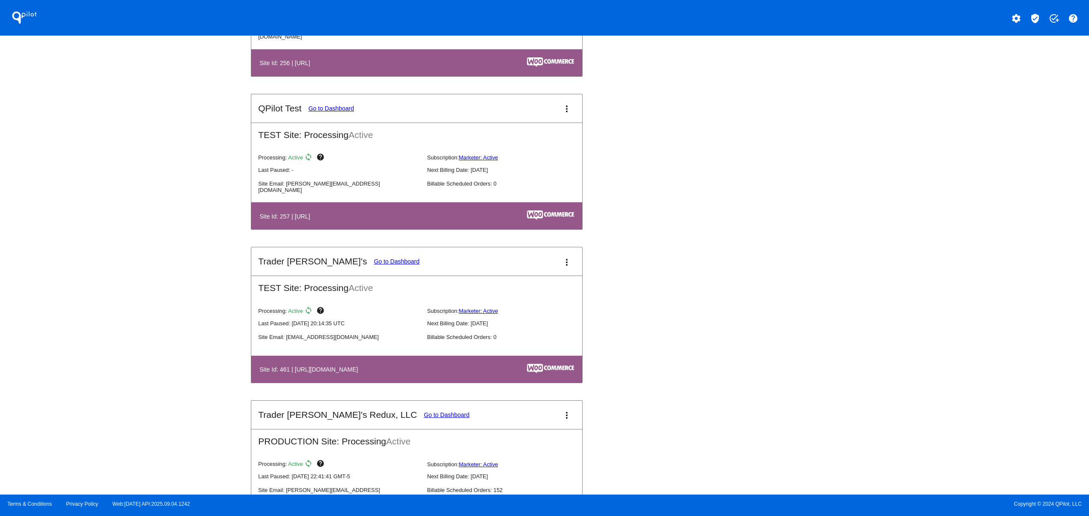
scroll to position [3083, 0]
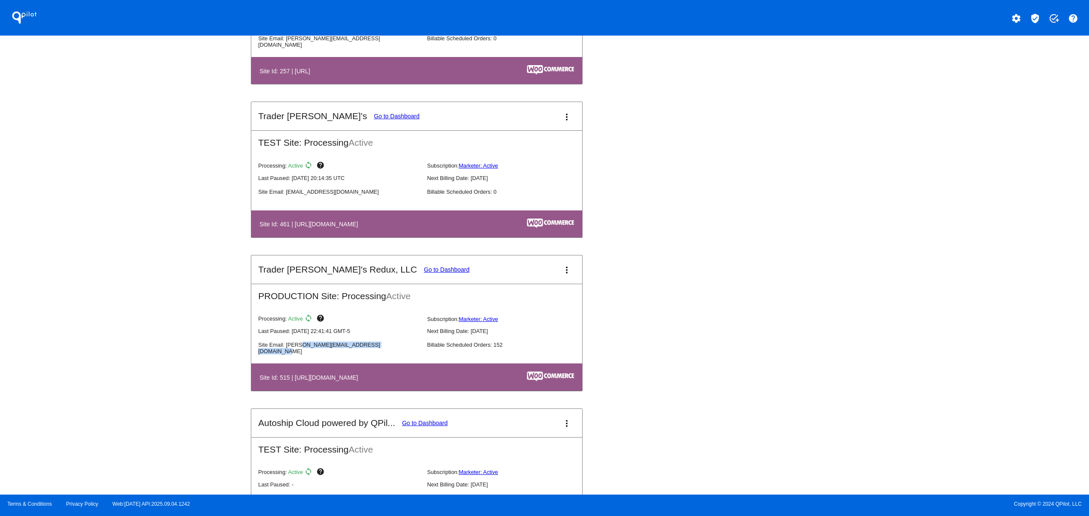
drag, startPoint x: 343, startPoint y: 365, endPoint x: 244, endPoint y: 365, distance: 98.9
click at [244, 365] on div "QPilot settings verified_user add_task help Connected Sites and Apps Get Starte…" at bounding box center [544, 247] width 1089 height 494
drag, startPoint x: 286, startPoint y: 357, endPoint x: 369, endPoint y: 362, distance: 83.2
click at [369, 349] on div "Site Email: svetlana@qpilot.cloud Billable Scheduled Orders: 152" at bounding box center [423, 343] width 331 height 14
